Goal: Find specific page/section: Find specific page/section

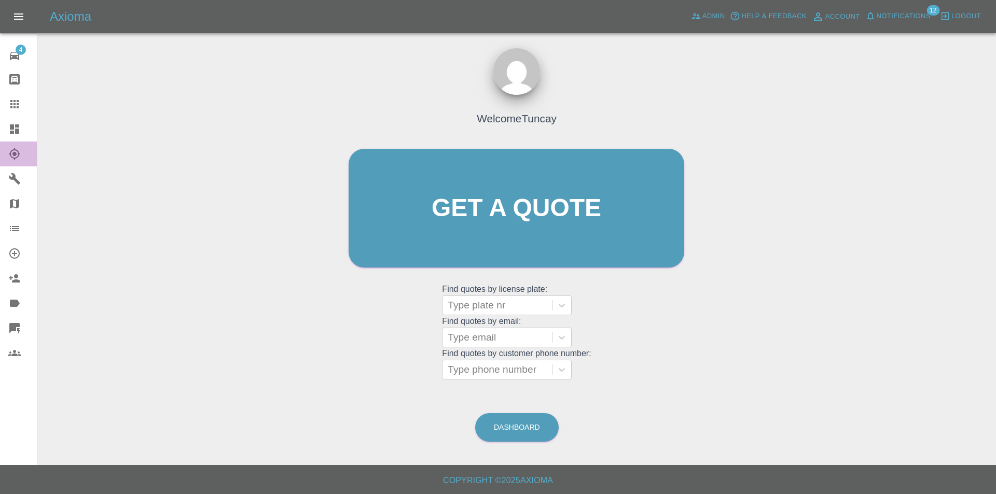
click at [7, 145] on link "Explorer" at bounding box center [18, 154] width 37 height 25
click at [11, 130] on icon at bounding box center [14, 128] width 9 height 9
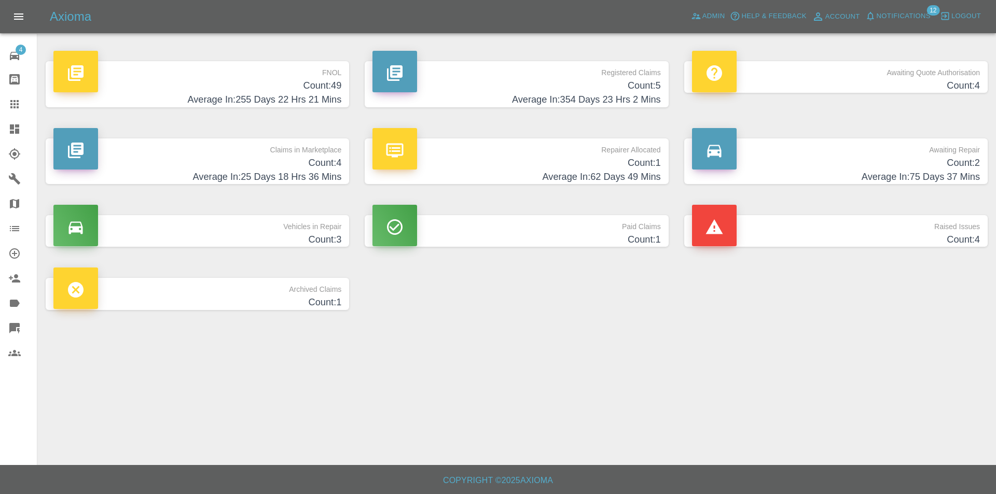
click at [233, 104] on h4 "Average In: 255 Days 22 Hrs 21 Mins" at bounding box center [197, 100] width 288 height 14
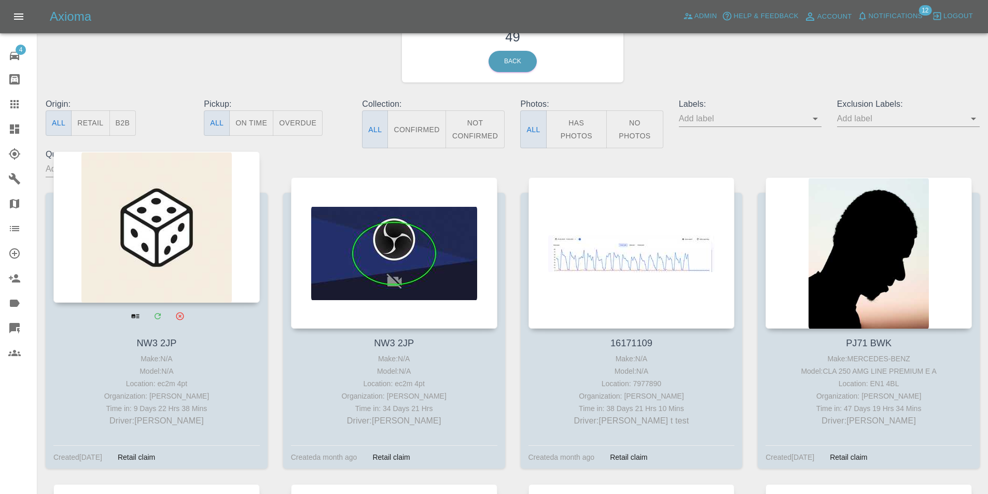
scroll to position [52, 0]
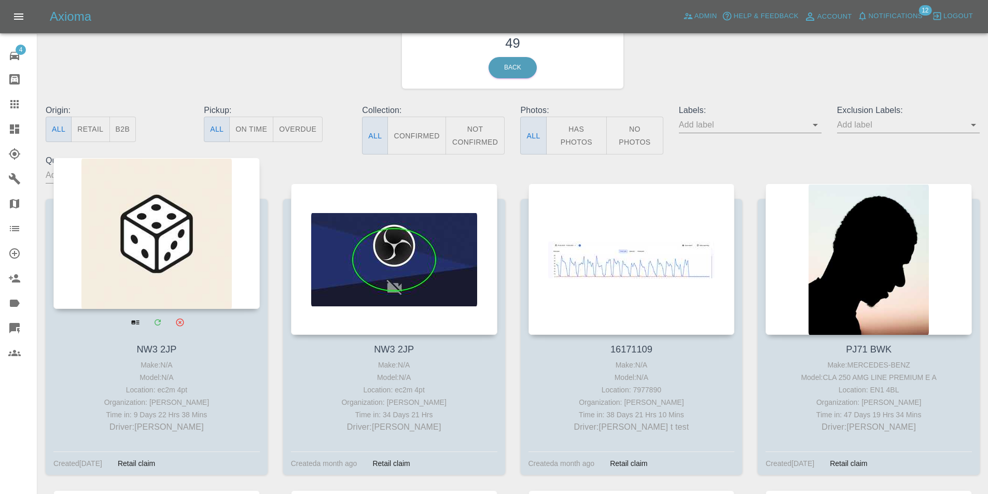
click at [199, 202] on div at bounding box center [156, 233] width 206 height 151
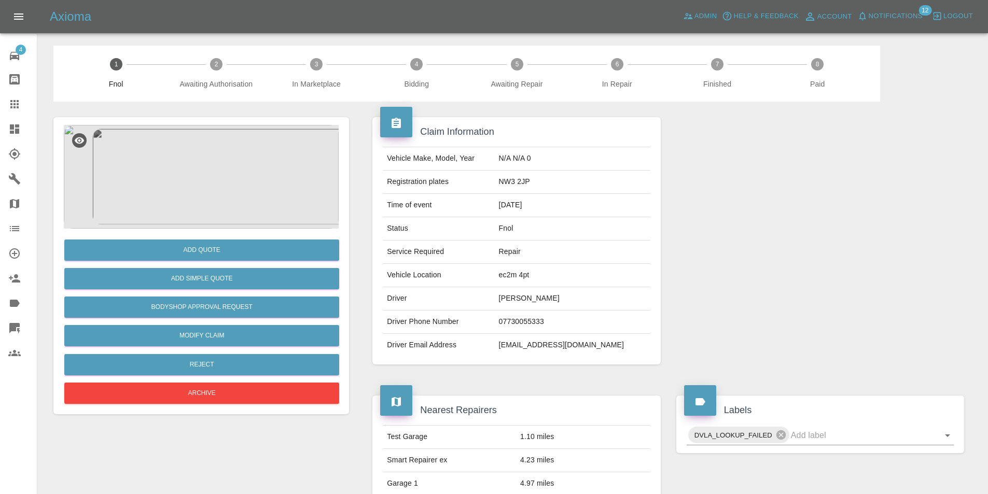
click at [12, 323] on icon at bounding box center [14, 328] width 10 height 10
